Goal: Information Seeking & Learning: Learn about a topic

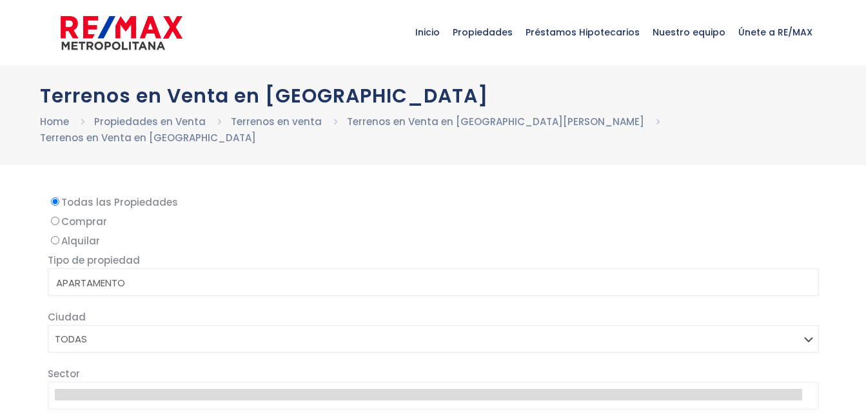
select select
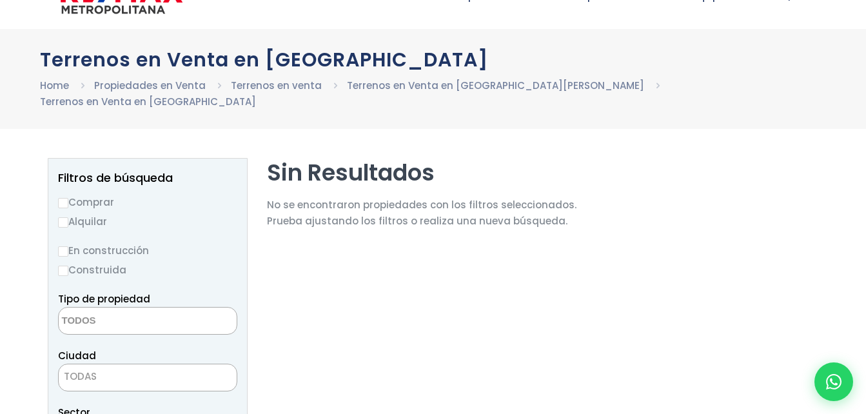
scroll to position [37, 0]
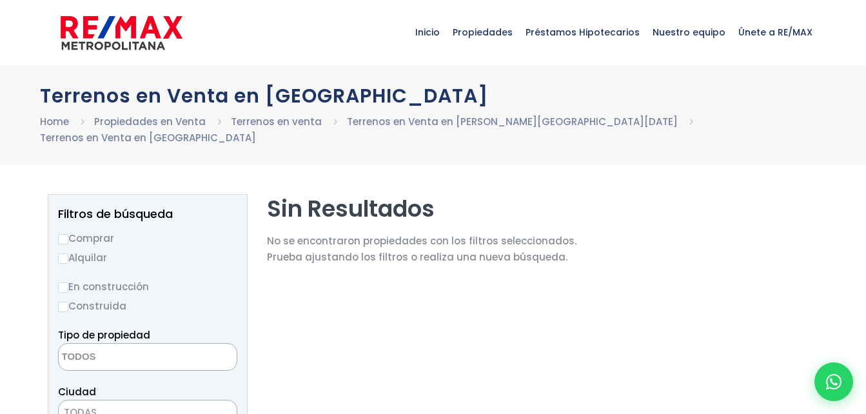
select select
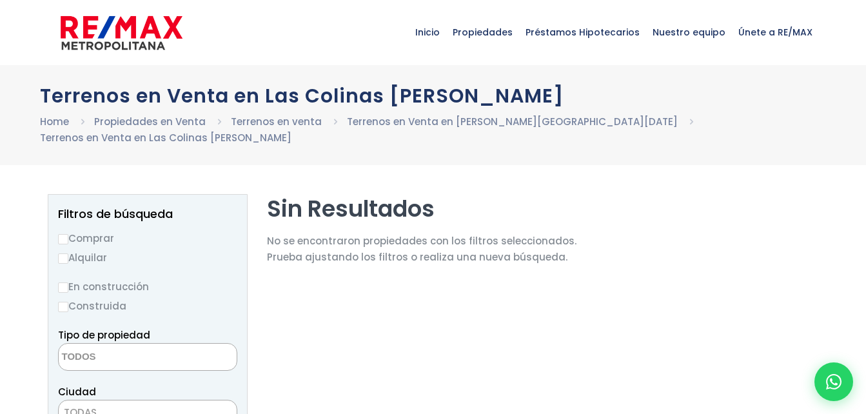
select select
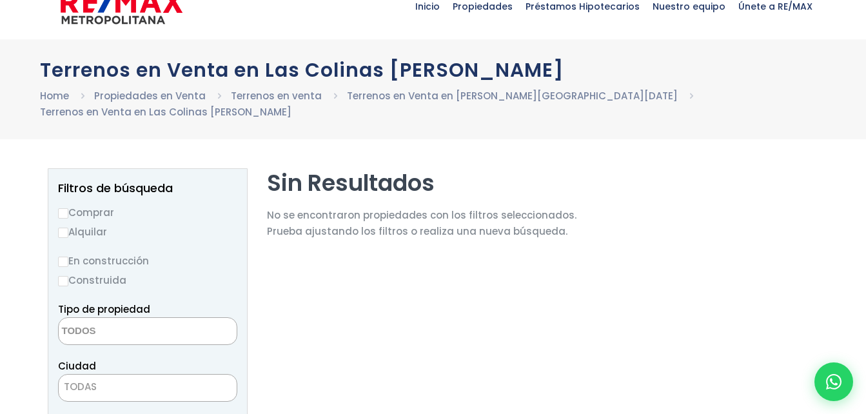
scroll to position [51, 0]
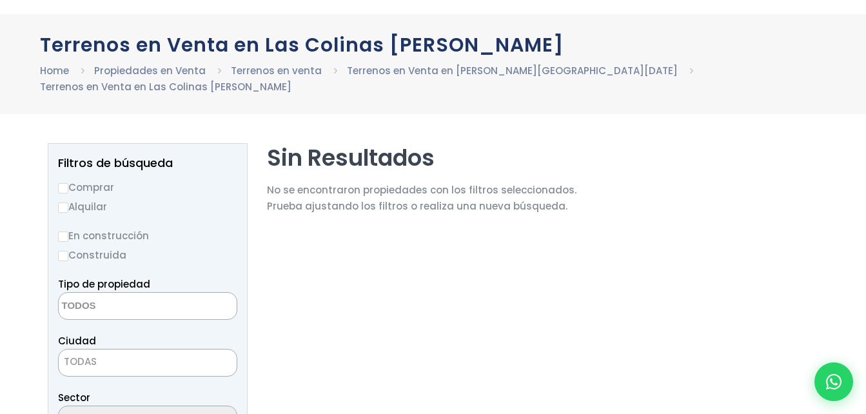
click at [188, 292] on span at bounding box center [147, 306] width 179 height 28
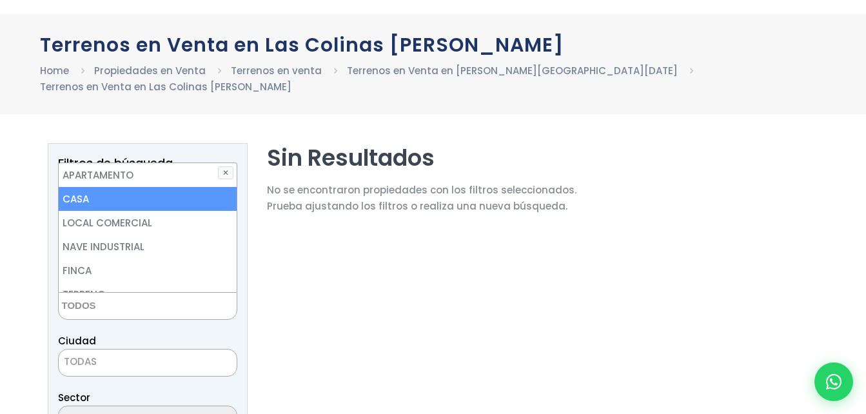
click at [123, 187] on li "CASA" at bounding box center [148, 199] width 178 height 24
select select "house"
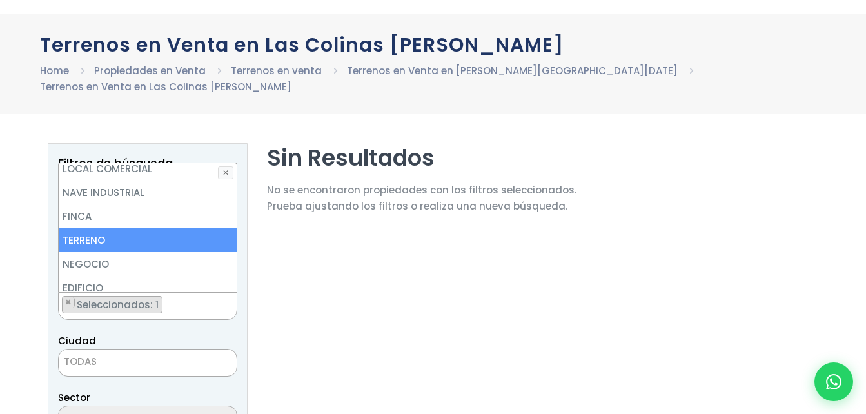
click at [128, 228] on li "TERRENO" at bounding box center [148, 240] width 178 height 24
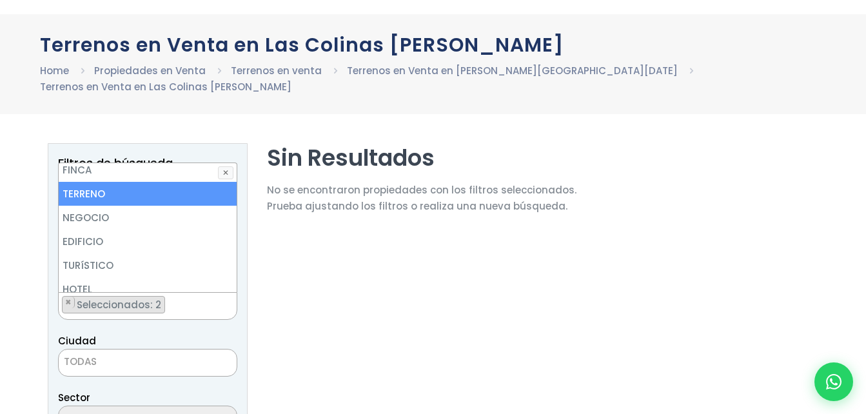
scroll to position [126, 0]
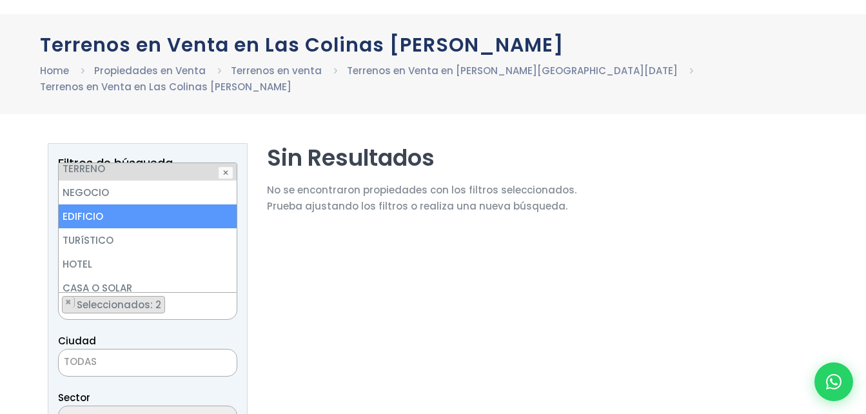
click at [137, 204] on li "EDIFICIO" at bounding box center [148, 216] width 178 height 24
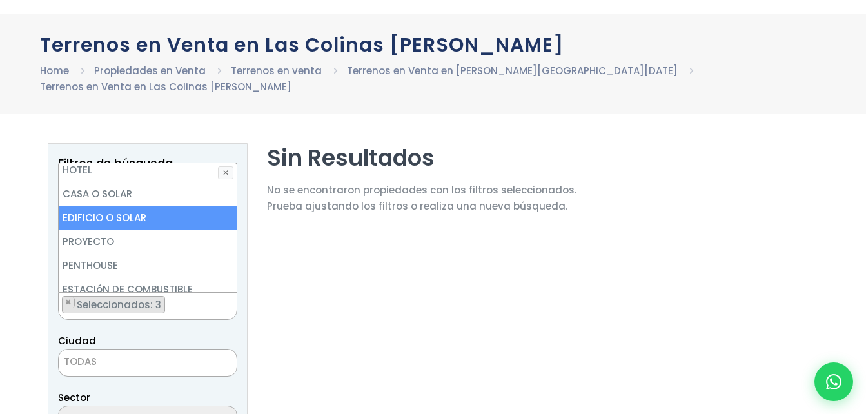
scroll to position [253, 0]
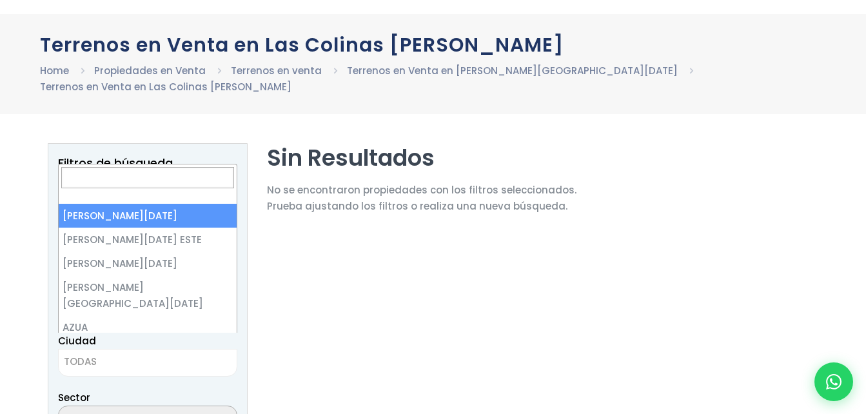
click at [166, 353] on span "TODAS" at bounding box center [148, 362] width 178 height 18
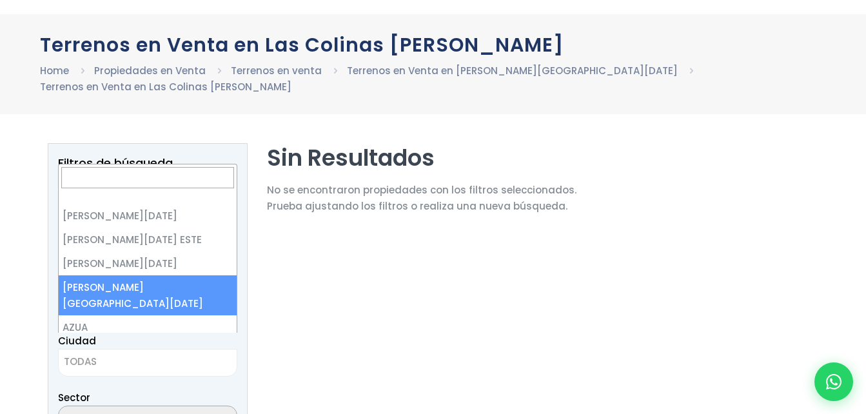
select select "150"
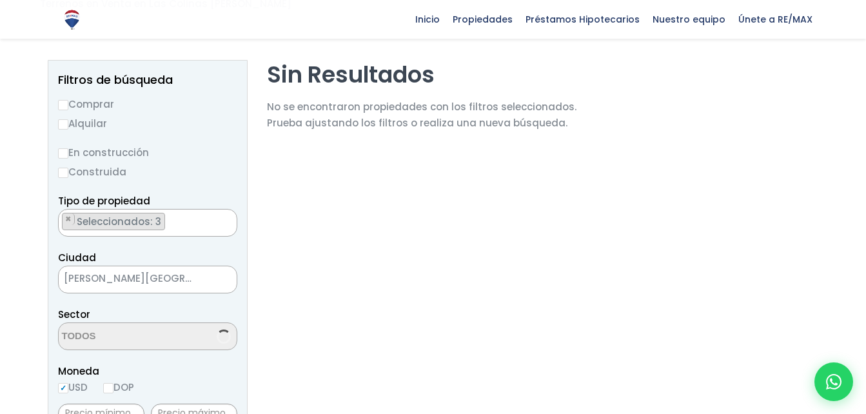
scroll to position [150, 0]
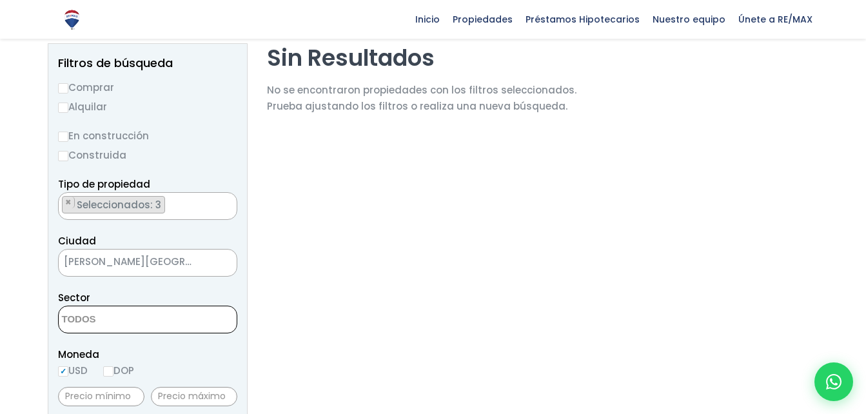
click at [153, 306] on textarea "Search" at bounding box center [121, 320] width 125 height 28
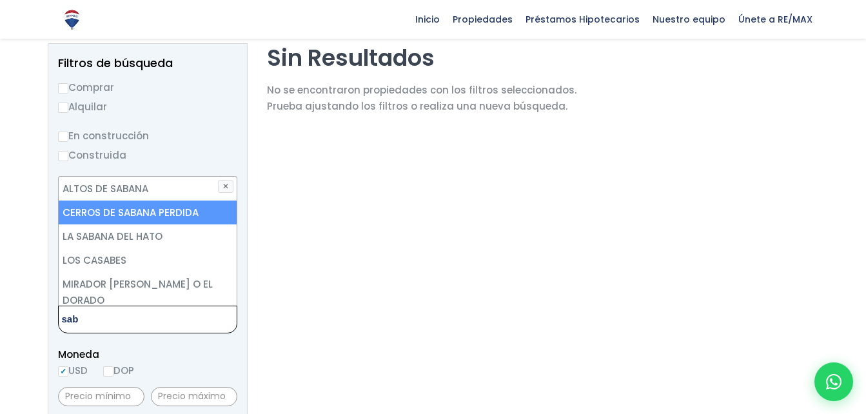
type textarea "sab"
click at [151, 201] on li "CERROS DE SABANA PERDIDA" at bounding box center [148, 213] width 178 height 24
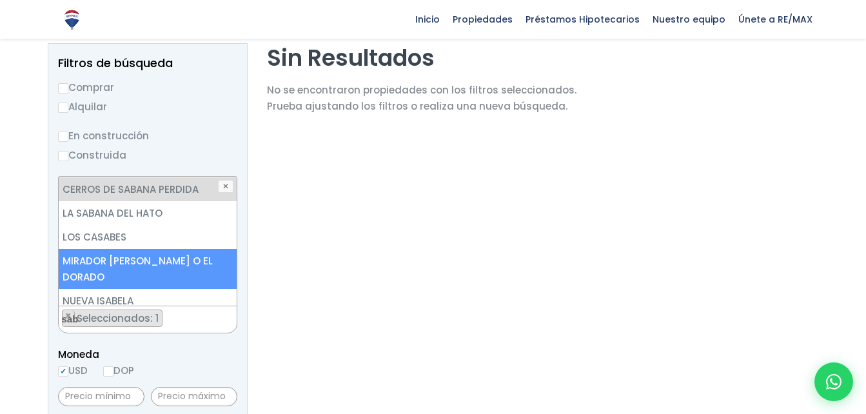
scroll to position [0, 0]
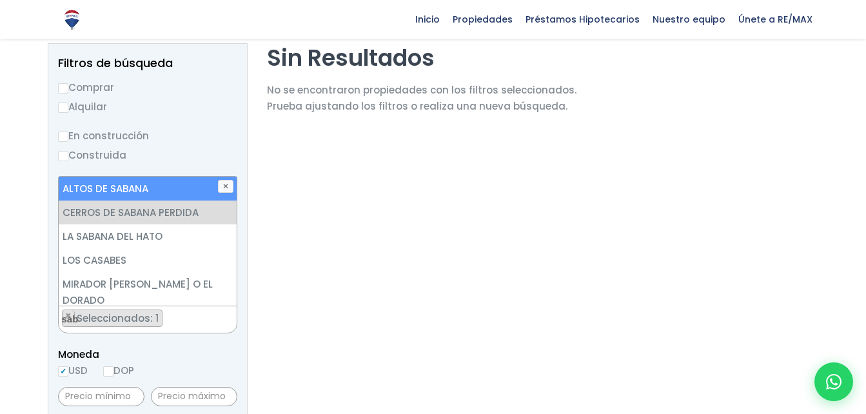
click at [150, 177] on li "ALTOS DE SABANA" at bounding box center [148, 189] width 178 height 24
select select "13526"
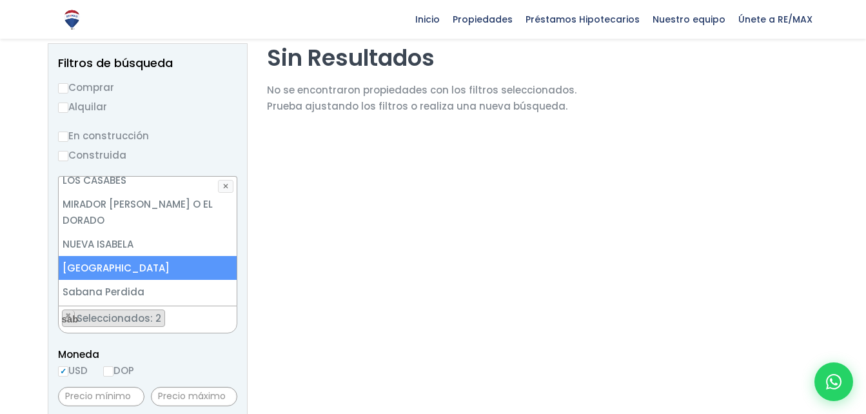
scroll to position [81, 0]
click at [163, 255] on li "[GEOGRAPHIC_DATA]" at bounding box center [148, 267] width 178 height 24
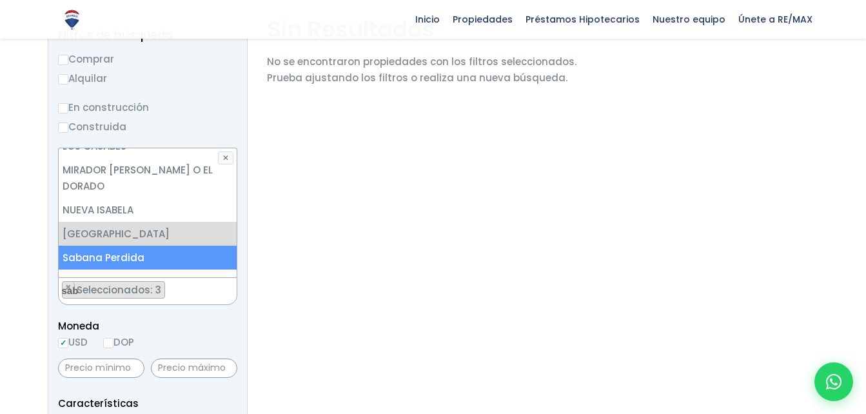
scroll to position [184, 0]
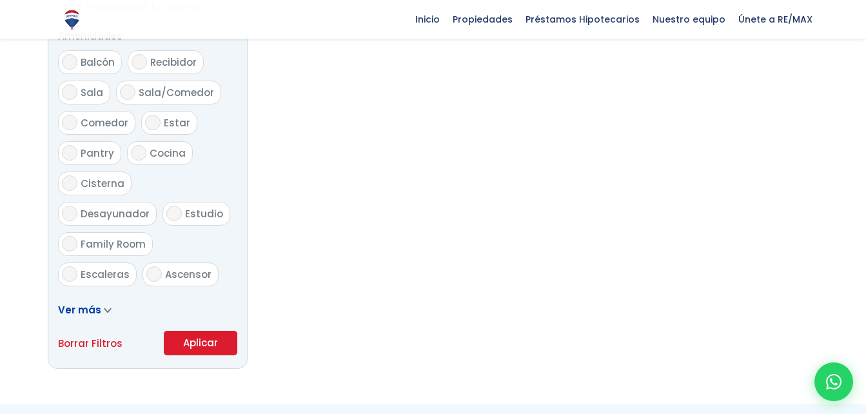
scroll to position [703, 0]
click at [191, 330] on button "Aplicar" at bounding box center [201, 342] width 74 height 25
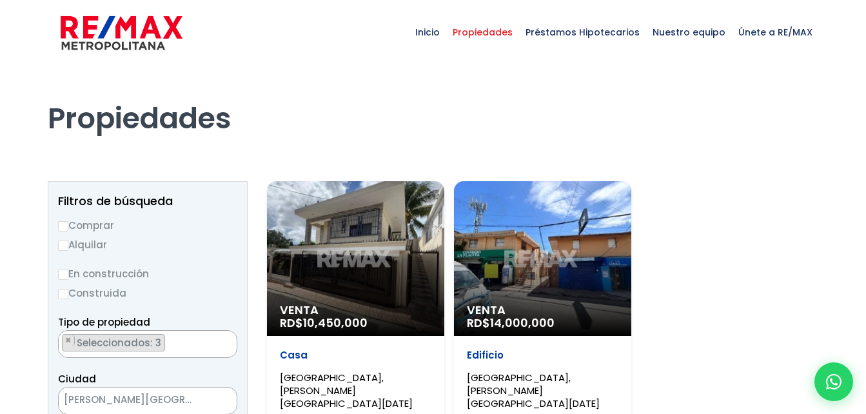
select select "13526"
click at [362, 274] on div "Venta RD$ 10,450,000" at bounding box center [355, 258] width 177 height 155
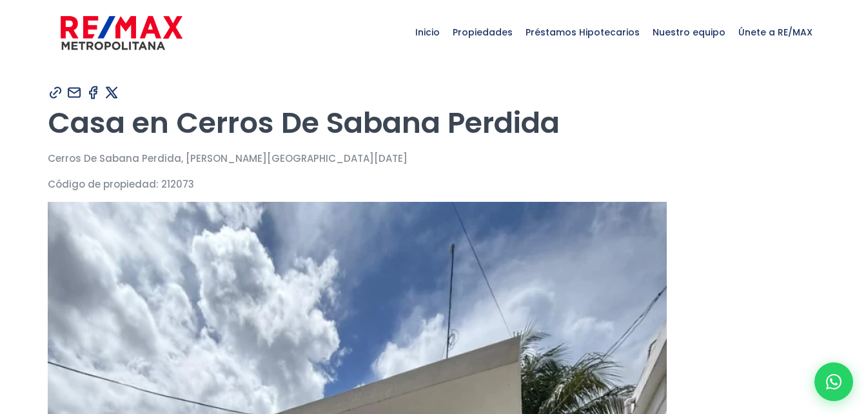
type input "julio"
type input "abad"
type input "[EMAIL_ADDRESS][DOMAIN_NAME]"
type input "809-343-0028"
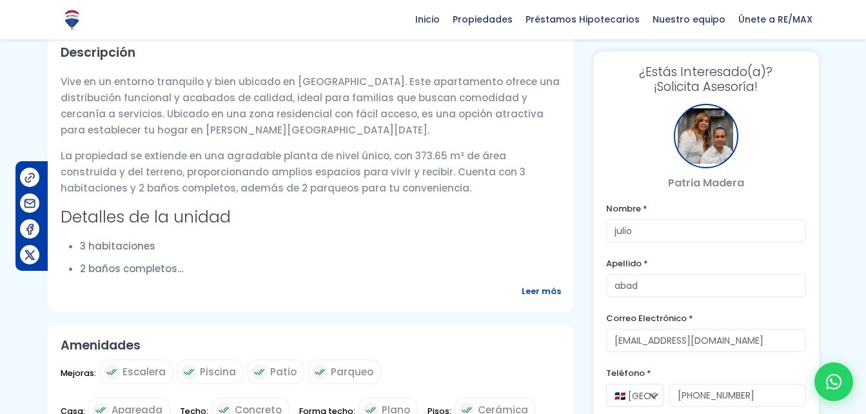
scroll to position [432, 0]
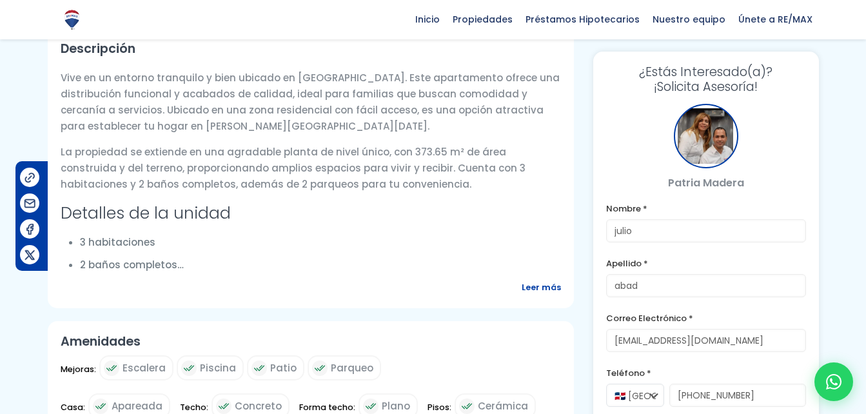
click at [537, 288] on span "Leer más" at bounding box center [541, 287] width 39 height 16
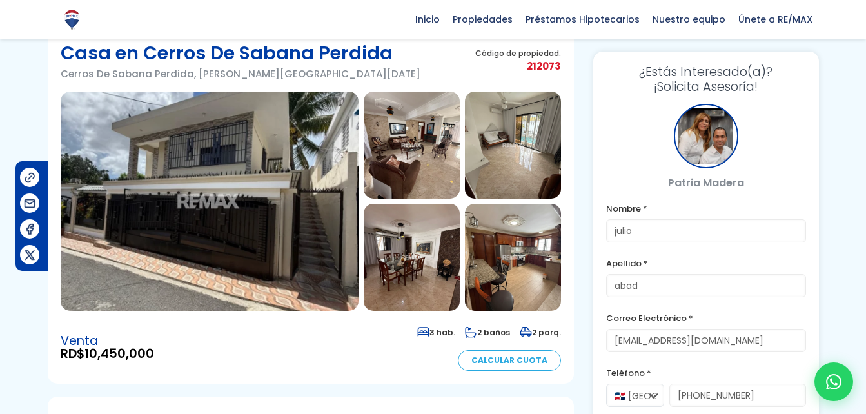
scroll to position [56, 0]
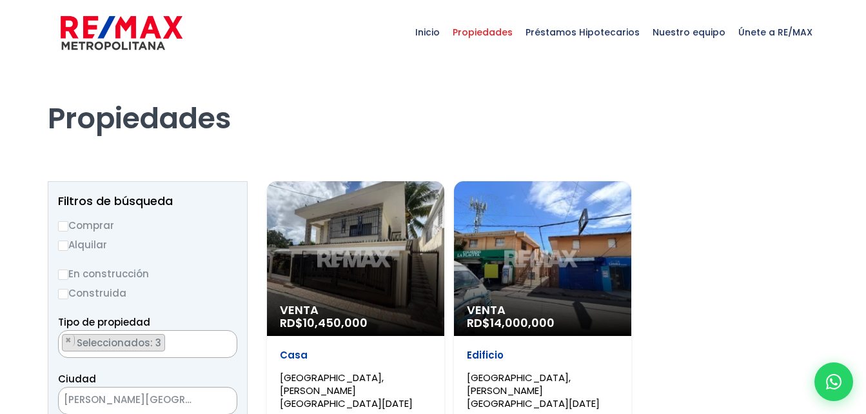
select select "13526"
click at [457, 123] on h1 "Propiedades" at bounding box center [433, 100] width 771 height 71
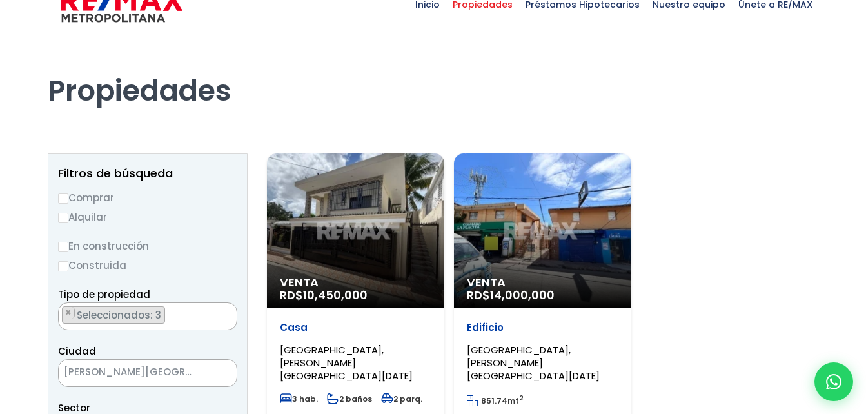
scroll to position [27, 0]
click at [504, 228] on div "Venta RD$ 14,000,000" at bounding box center [542, 231] width 177 height 155
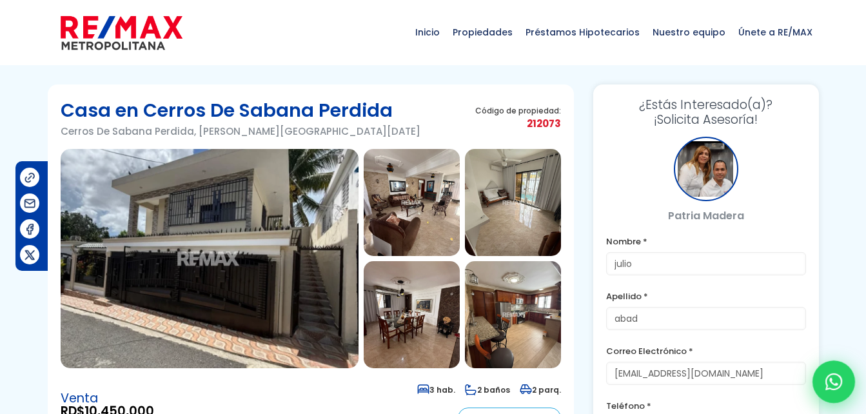
click at [830, 362] on div at bounding box center [834, 382] width 43 height 43
type input "julio"
type input "abad"
type input "[EMAIL_ADDRESS][DOMAIN_NAME]"
type input "[PHONE_NUMBER]"
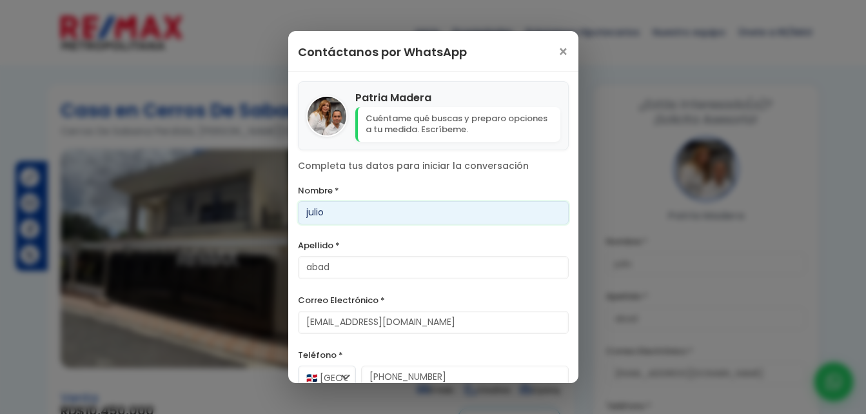
scroll to position [66, 0]
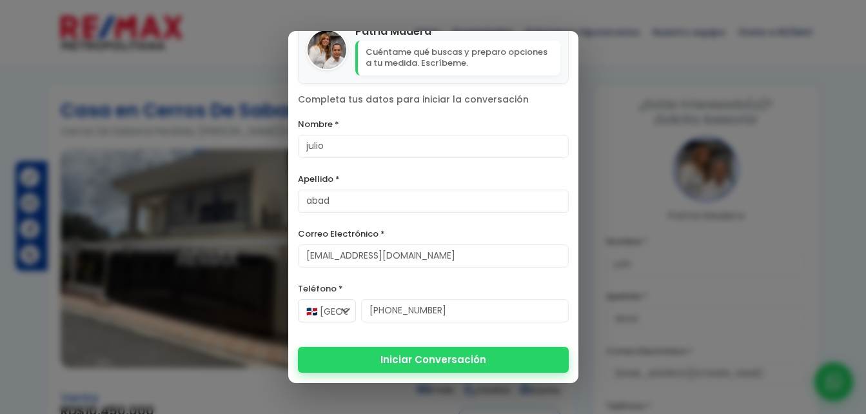
click at [455, 361] on button "Iniciar Conversación" at bounding box center [433, 360] width 271 height 26
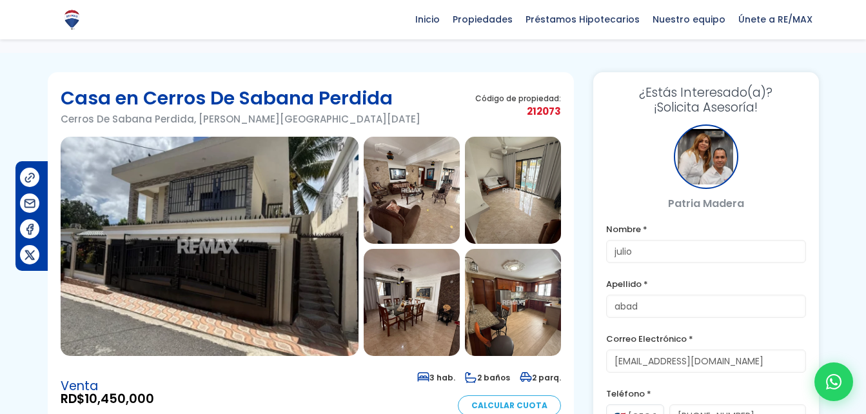
scroll to position [0, 0]
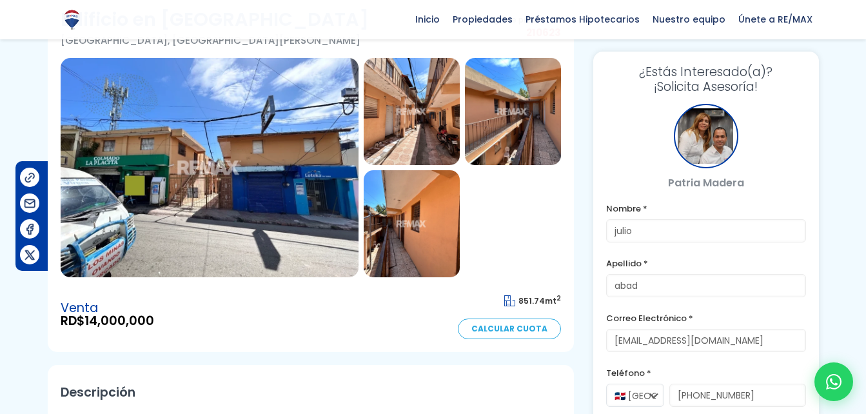
scroll to position [68, 0]
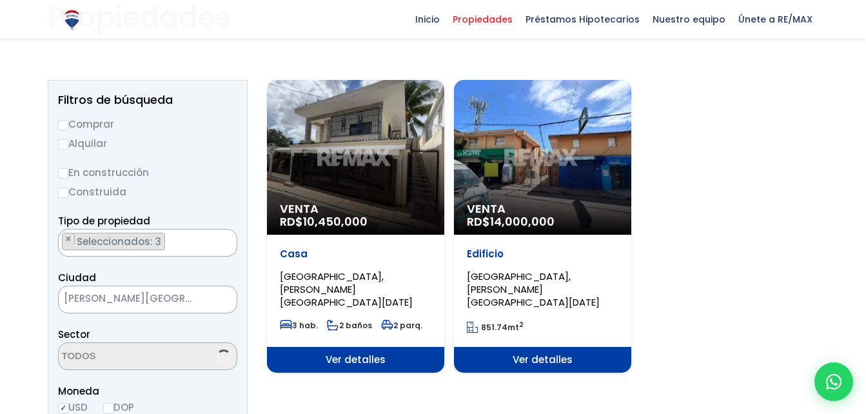
scroll to position [101, 0]
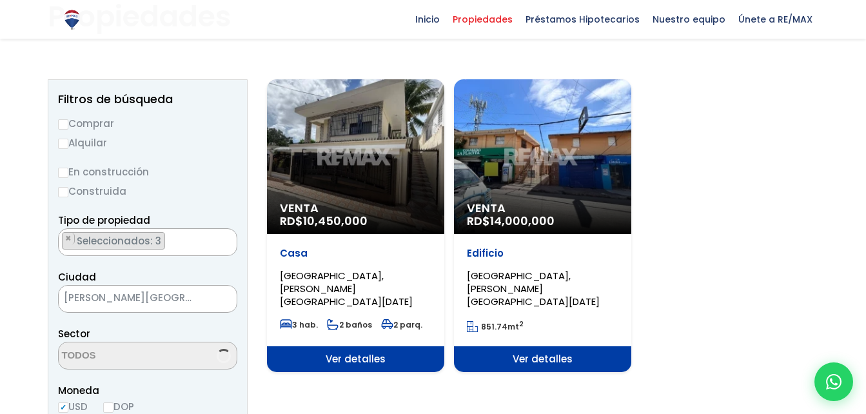
select select "13526"
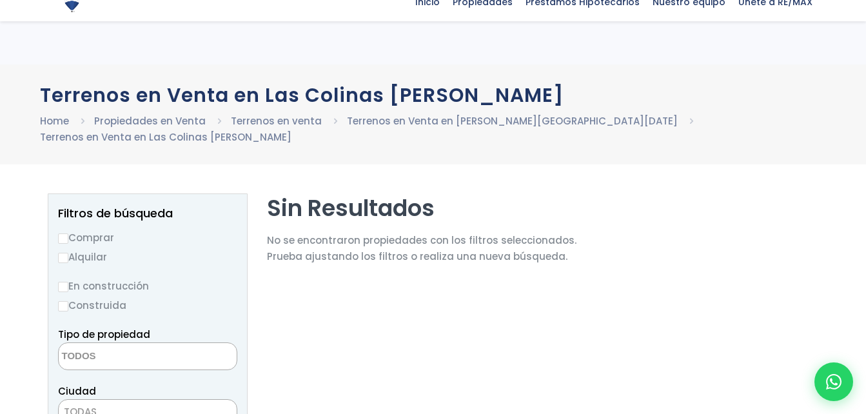
select select "house"
select select "150"
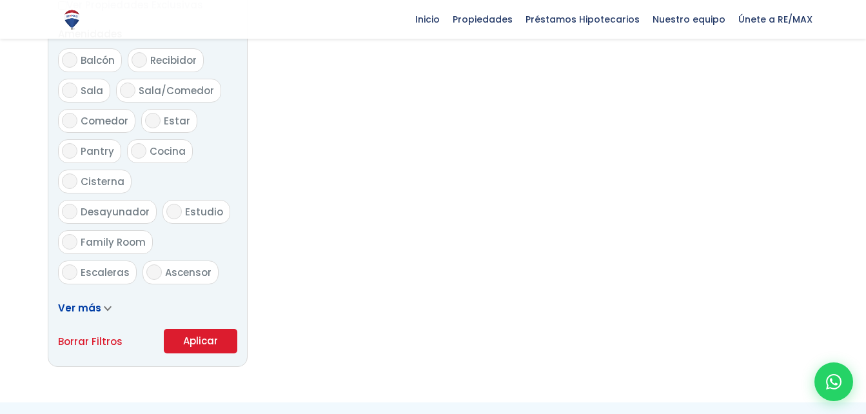
scroll to position [711, 0]
